Goal: Use online tool/utility: Utilize a website feature to perform a specific function

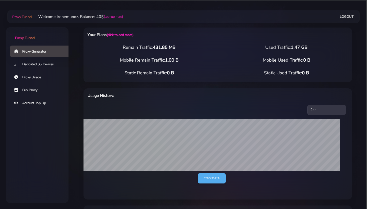
click at [28, 91] on link "Buy Proxy" at bounding box center [41, 90] width 63 height 12
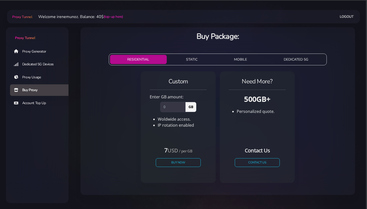
click at [32, 52] on link "Proxy Generator" at bounding box center [41, 52] width 63 height 12
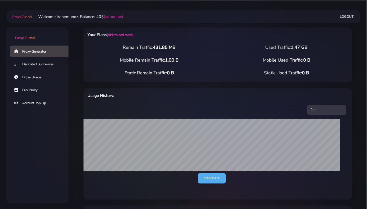
click at [51, 132] on div "Proxy Generator Dedicated 5G Devices Proxy Usage Buy Proxy Account Top Up" at bounding box center [37, 104] width 63 height 119
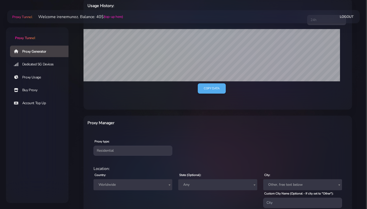
scroll to position [106, 0]
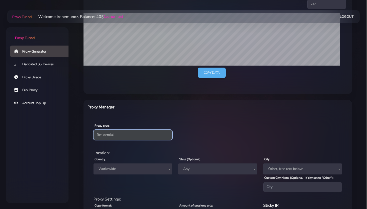
click at [94, 130] on select "Residential Static Mobile" at bounding box center [133, 135] width 79 height 10
select select "static"
click option "Static" at bounding box center [0, 0] width 0 height 0
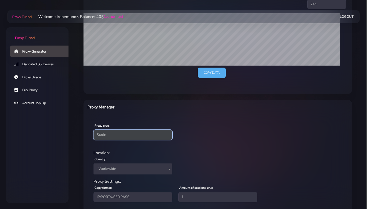
click at [113, 170] on span "Worldwide" at bounding box center [133, 168] width 73 height 7
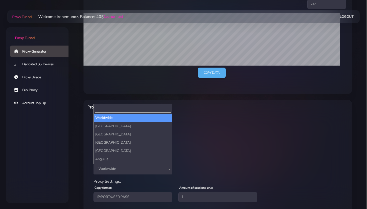
click at [101, 108] on input "Search" at bounding box center [133, 109] width 76 height 8
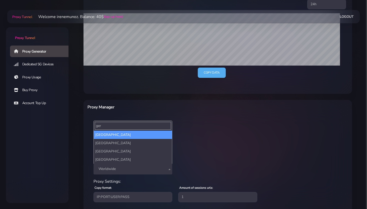
type input "ger"
select select "DE"
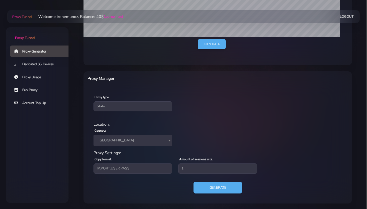
scroll to position [134, 0]
click at [218, 190] on button "Generate" at bounding box center [218, 187] width 50 height 12
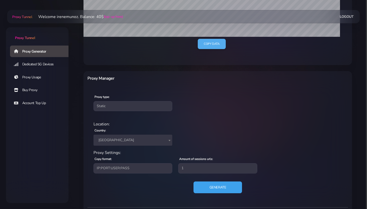
scroll to position [182, 0]
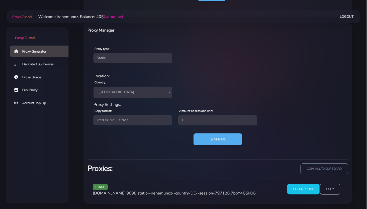
click at [303, 187] on input "Check Proxy" at bounding box center [303, 189] width 32 height 11
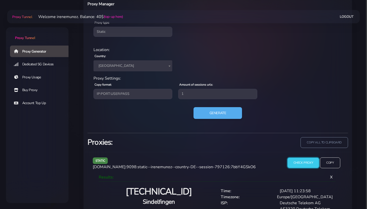
scroll to position [228, 0]
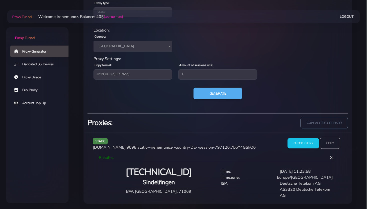
click at [327, 143] on input "Copy" at bounding box center [330, 143] width 21 height 11
click at [332, 146] on input "Copy" at bounding box center [330, 143] width 21 height 11
